Goal: Task Accomplishment & Management: Complete application form

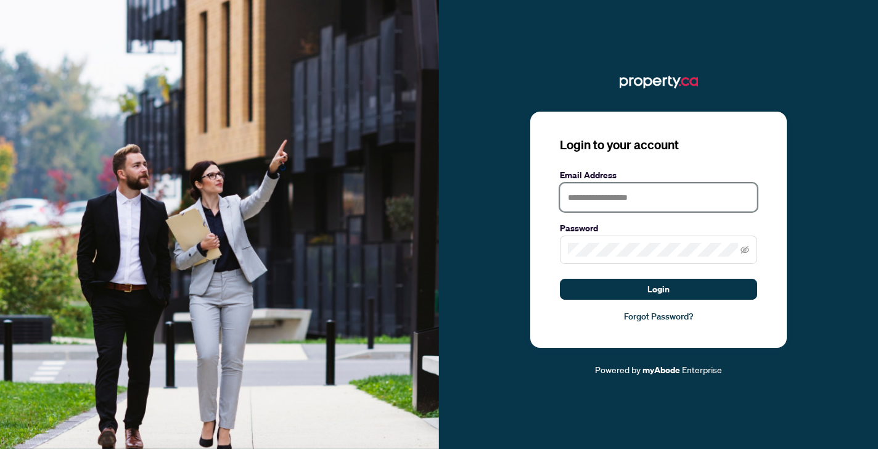
type input "**********"
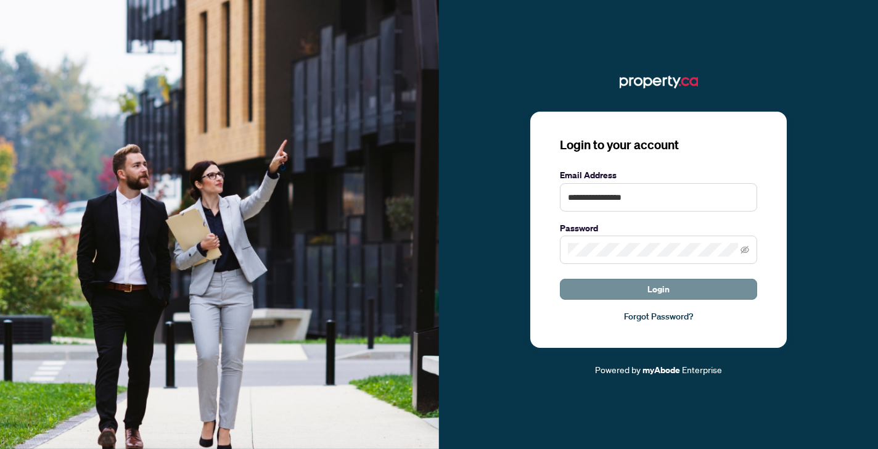
click at [591, 291] on button "Login" at bounding box center [658, 289] width 197 height 21
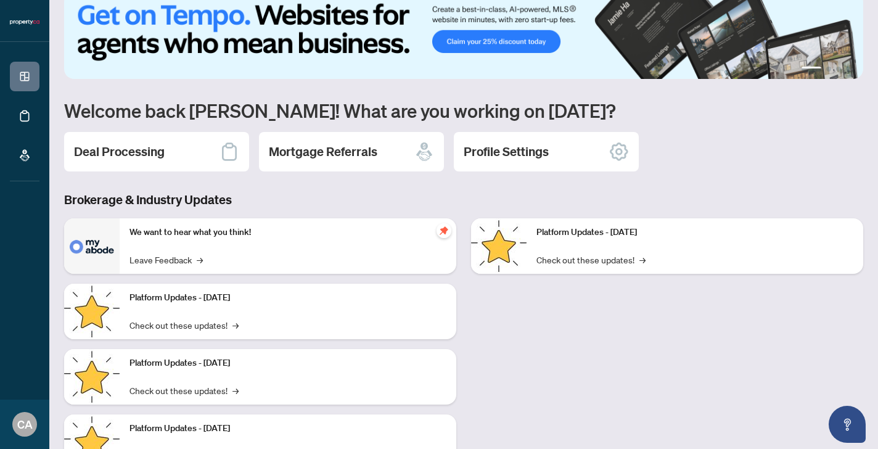
scroll to position [25, 0]
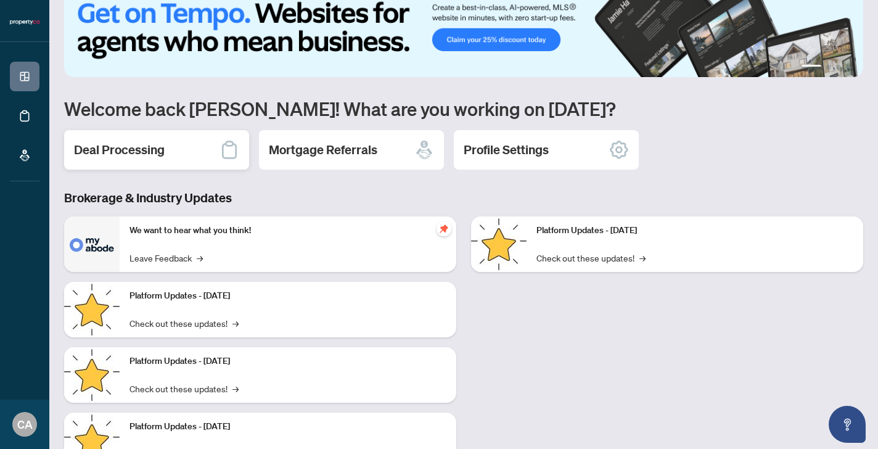
click at [165, 167] on div "Deal Processing" at bounding box center [156, 149] width 185 height 39
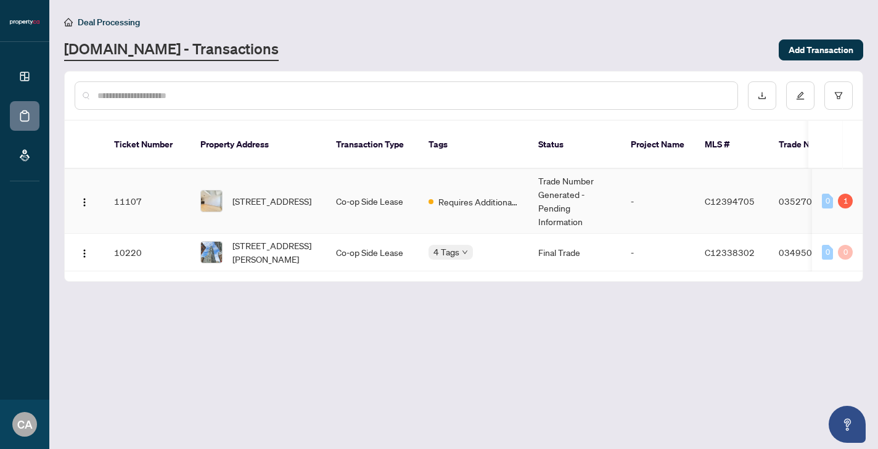
click at [213, 191] on img at bounding box center [211, 201] width 21 height 21
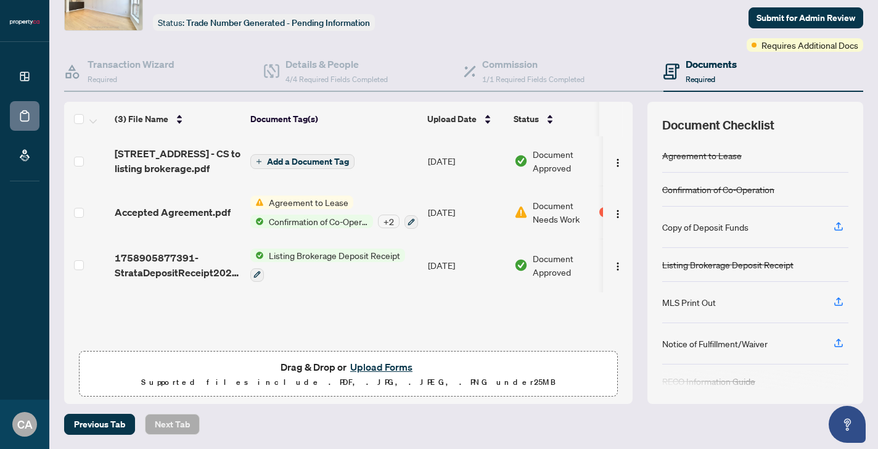
click at [334, 375] on span "Drag & Drop or Upload Forms" at bounding box center [349, 367] width 136 height 16
click at [376, 370] on button "Upload Forms" at bounding box center [382, 367] width 70 height 16
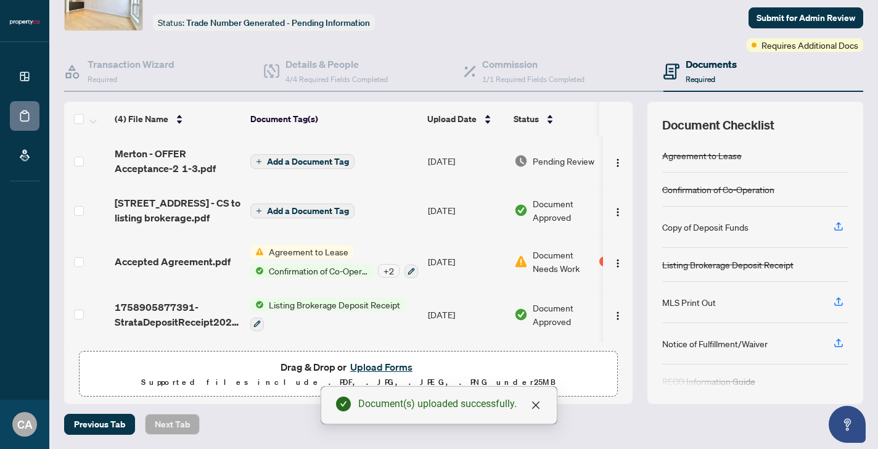
click at [365, 373] on button "Upload Forms" at bounding box center [382, 367] width 70 height 16
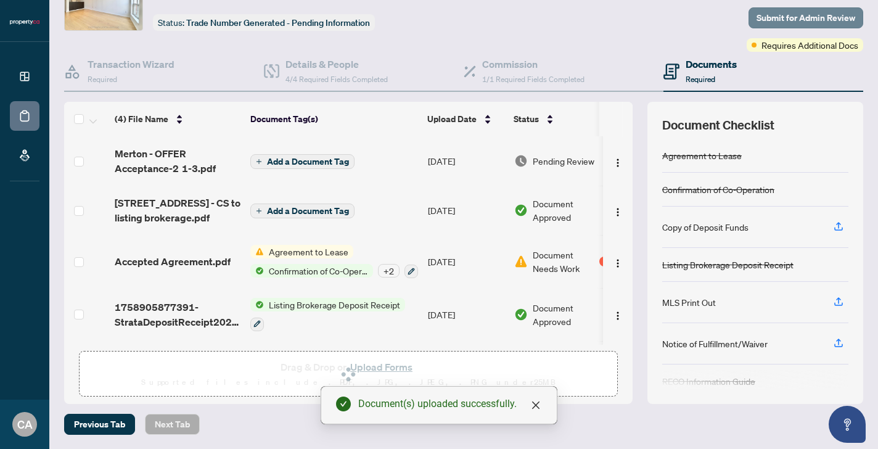
click at [773, 19] on span "Submit for Admin Review" at bounding box center [806, 18] width 99 height 20
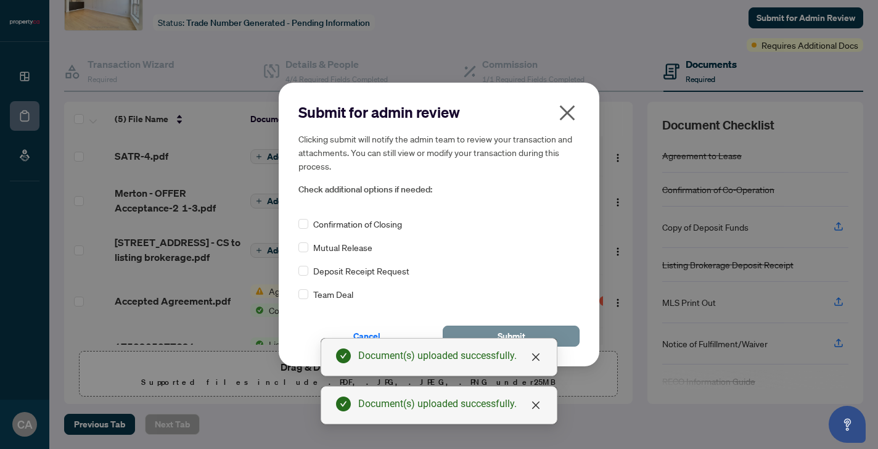
click at [490, 334] on button "Submit" at bounding box center [511, 336] width 137 height 21
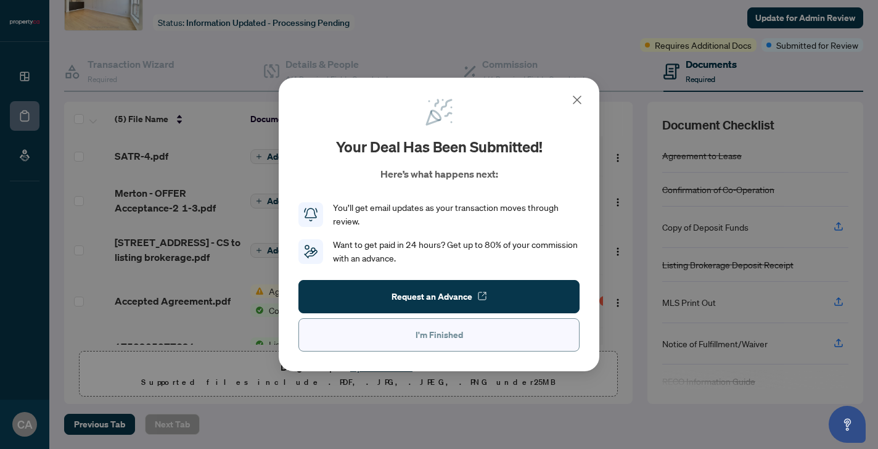
click at [456, 330] on span "I'm Finished" at bounding box center [440, 335] width 48 height 20
